Goal: Check status: Check status

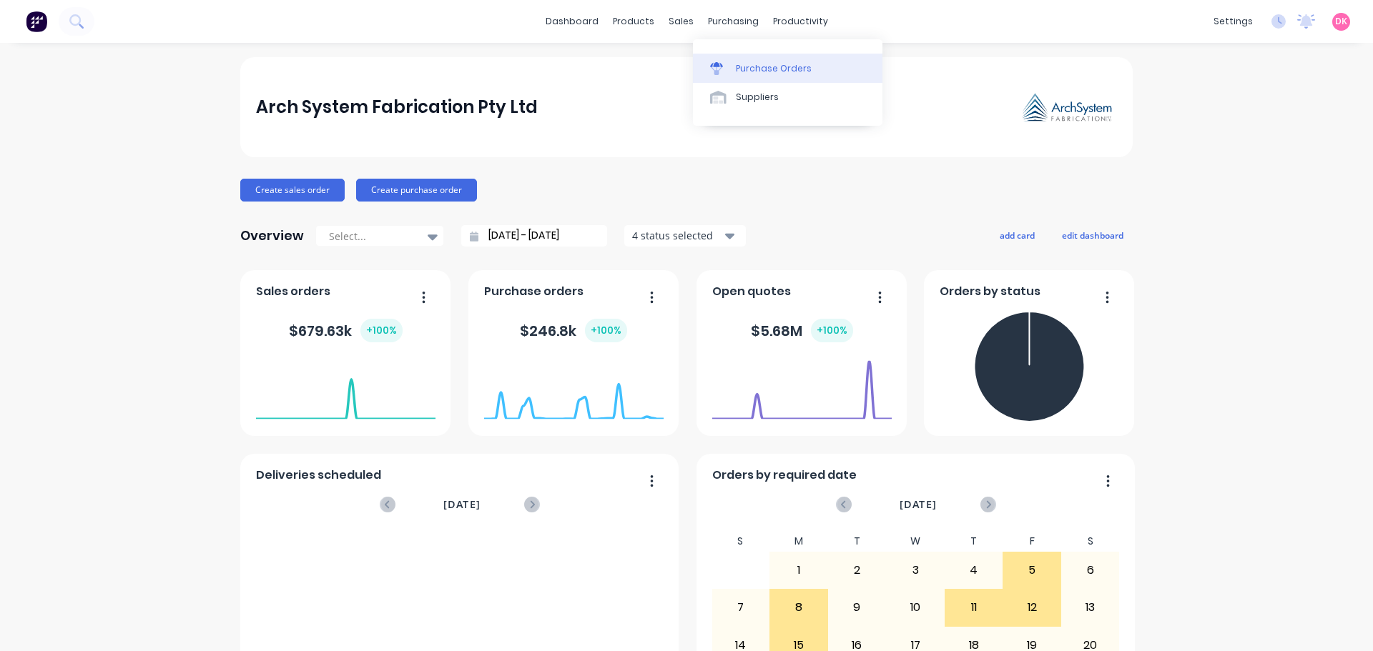
click at [732, 61] on link "Purchase Orders" at bounding box center [787, 68] width 189 height 29
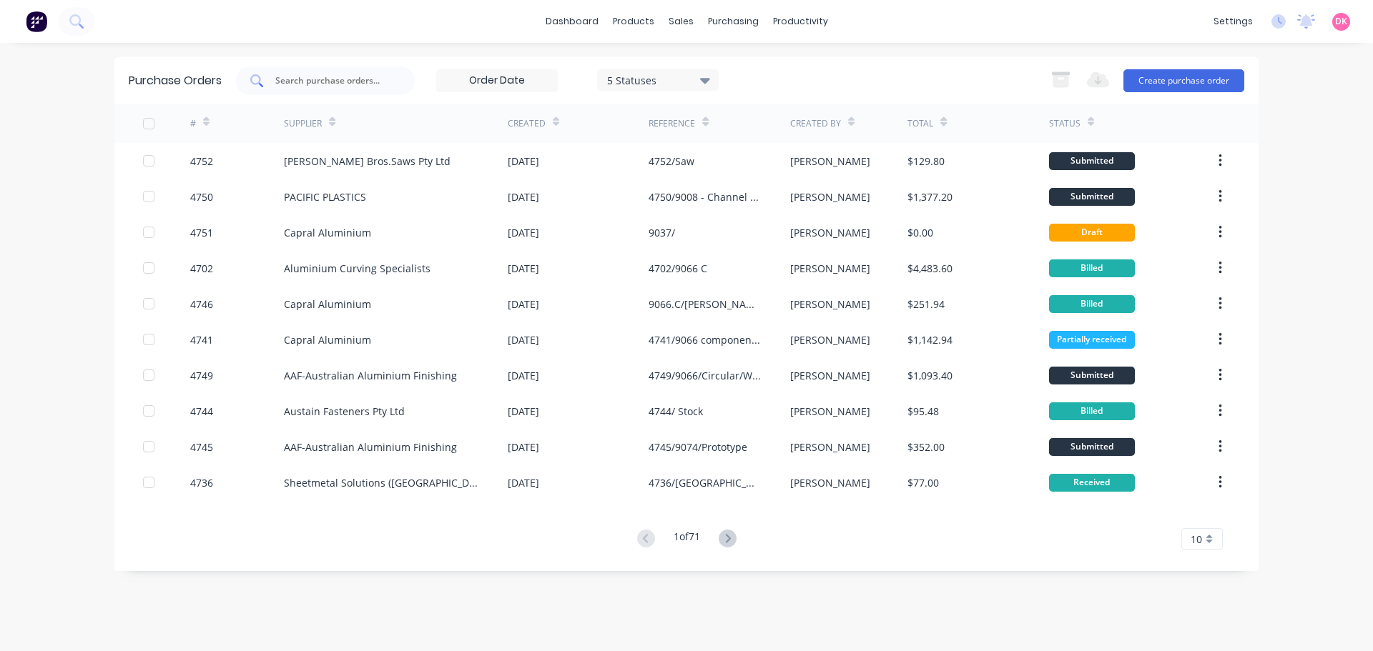
click at [357, 85] on input "text" at bounding box center [333, 81] width 119 height 14
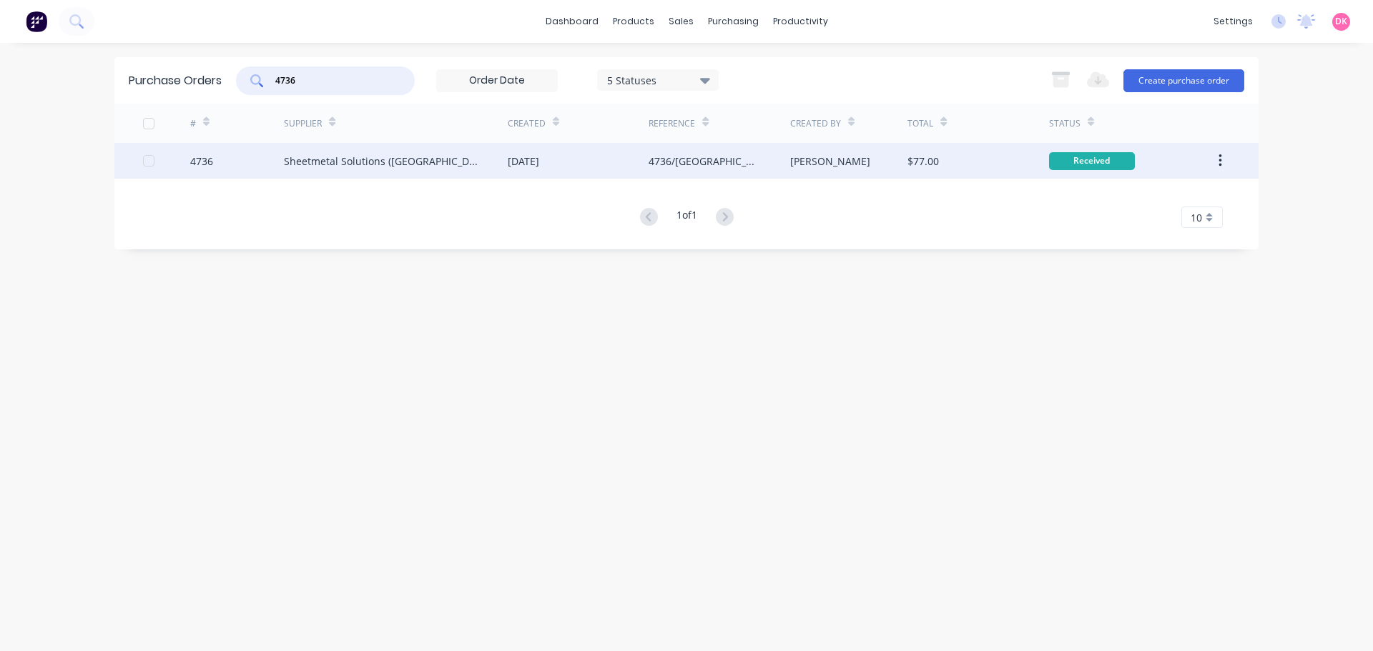
type input "4736"
click at [792, 170] on div "[PERSON_NAME]" at bounding box center [849, 161] width 118 height 36
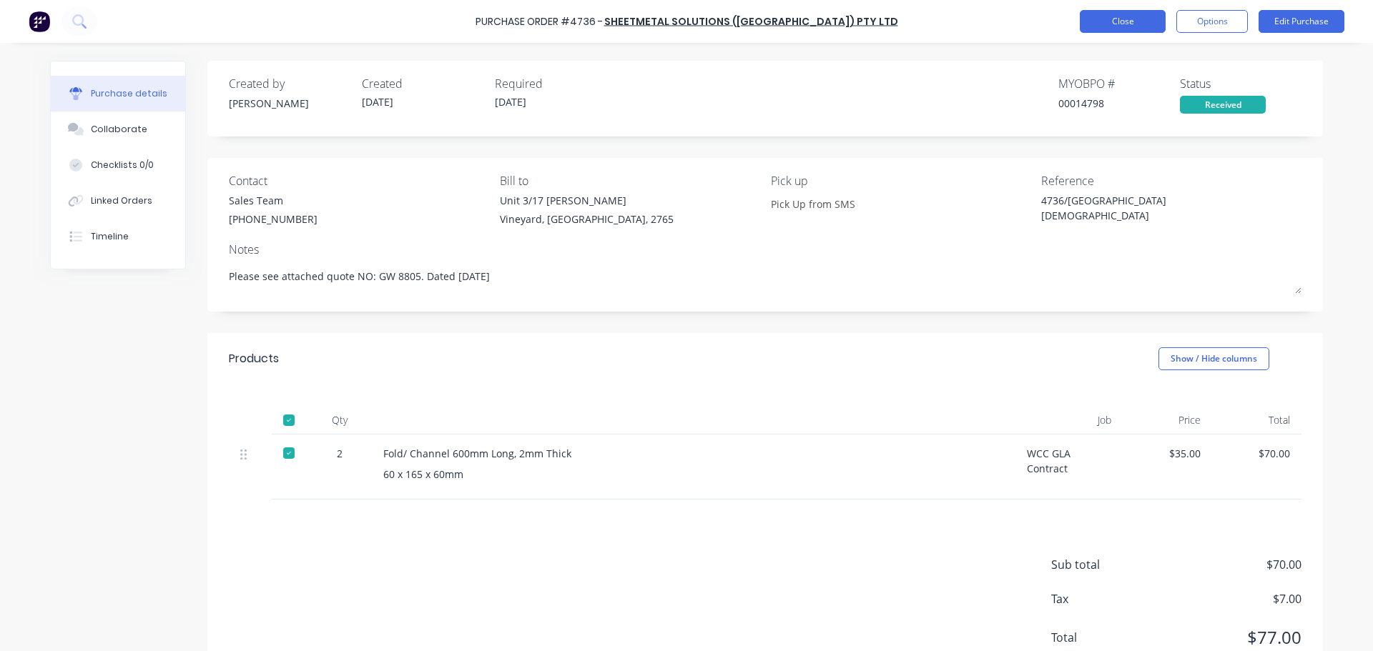
click at [1118, 12] on button "Close" at bounding box center [1123, 21] width 86 height 23
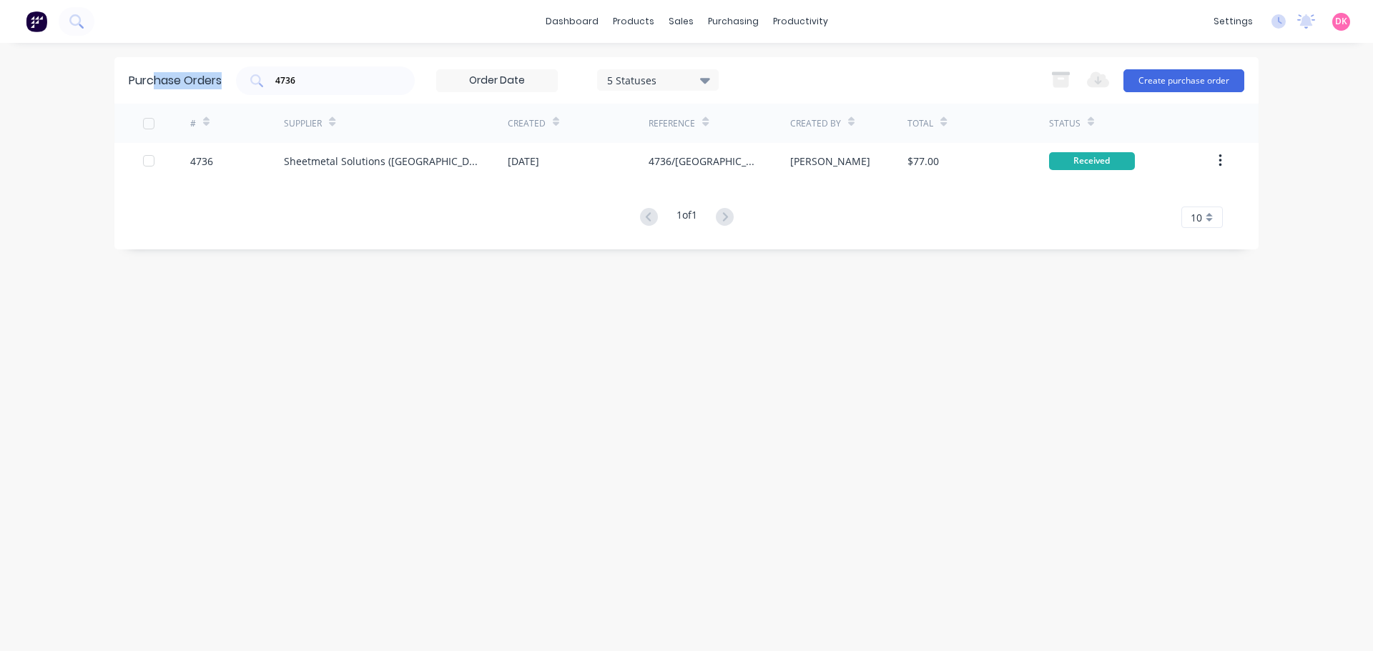
drag, startPoint x: 343, startPoint y: 90, endPoint x: 156, endPoint y: 97, distance: 187.5
click at [156, 97] on div "Purchase Orders 4736 5 Statuses 5 Statuses Export to Excel (XLSX) Create purcha…" at bounding box center [686, 80] width 1144 height 46
click at [334, 84] on input "4736" at bounding box center [333, 81] width 119 height 14
drag, startPoint x: 334, startPoint y: 84, endPoint x: 300, endPoint y: 84, distance: 34.3
click at [300, 84] on input "4736" at bounding box center [333, 81] width 119 height 14
